Goal: Task Accomplishment & Management: Complete application form

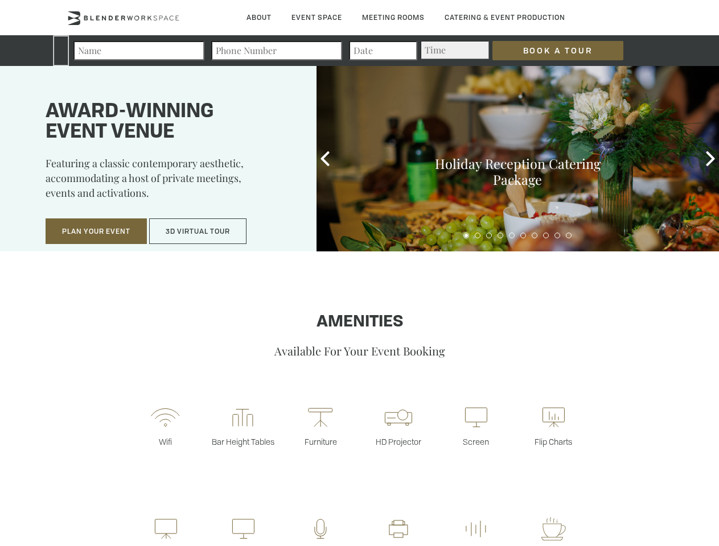
click at [548, 51] on input "Book a Tour" at bounding box center [557, 50] width 131 height 19
click at [96, 232] on button "Plan Your Event" at bounding box center [96, 231] width 101 height 26
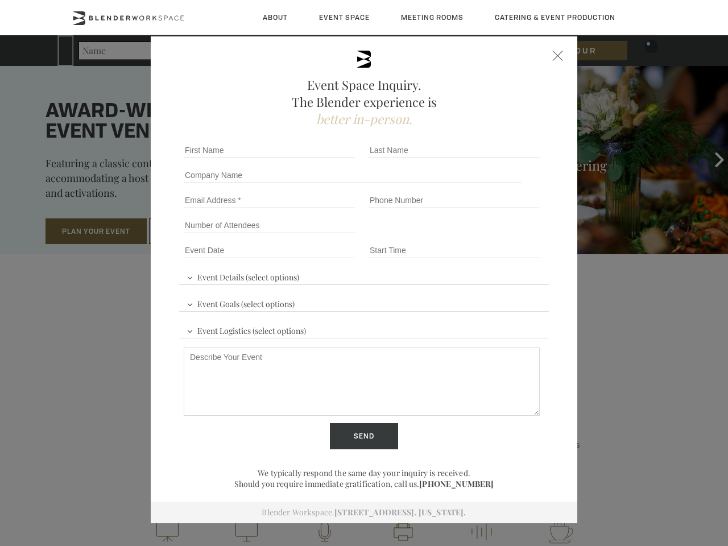
click at [198, 232] on input "Number of Attendees" at bounding box center [269, 225] width 171 height 16
click at [325, 159] on div "First name *" at bounding box center [271, 150] width 185 height 25
click at [710, 159] on div "Event Space Inquiry. The Blender experience is better in-person. Event Details …" at bounding box center [364, 273] width 728 height 546
click at [466, 236] on fieldset "Number of Attendees Budget Range" at bounding box center [364, 225] width 370 height 25
click at [477, 236] on fieldset "Number of Attendees Budget Range" at bounding box center [364, 225] width 370 height 25
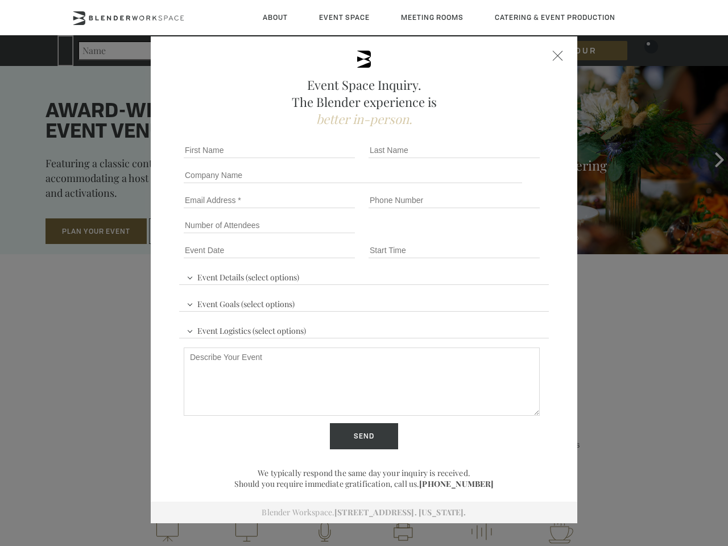
click at [489, 236] on fieldset "Number of Attendees Budget Range" at bounding box center [364, 225] width 370 height 25
click at [500, 236] on fieldset "Number of Attendees Budget Range" at bounding box center [364, 225] width 370 height 25
click at [511, 236] on fieldset "Number of Attendees Budget Range" at bounding box center [364, 225] width 370 height 25
